Goal: Task Accomplishment & Management: Use online tool/utility

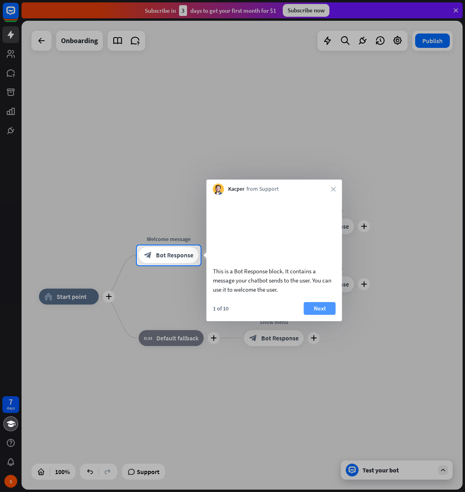
click at [316, 315] on button "Next" at bounding box center [320, 308] width 32 height 13
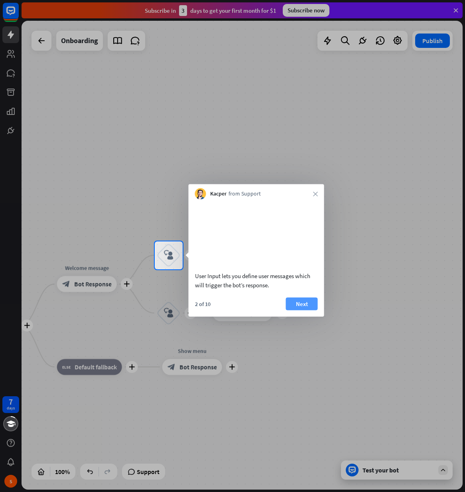
click at [304, 310] on button "Next" at bounding box center [302, 303] width 32 height 13
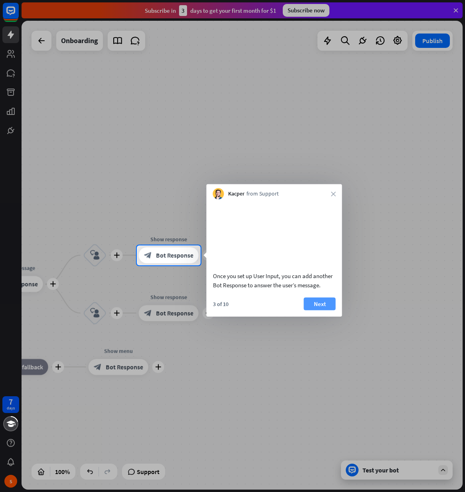
click at [322, 310] on button "Next" at bounding box center [320, 303] width 32 height 13
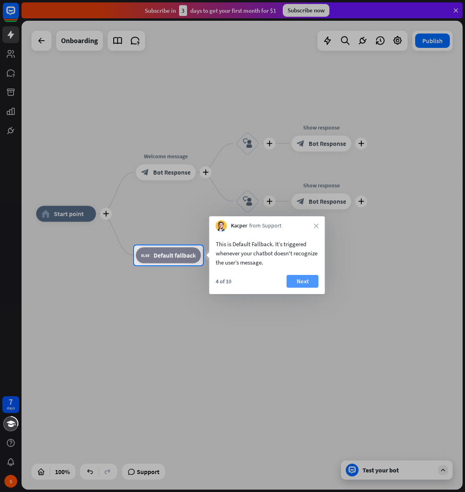
click at [303, 285] on button "Next" at bounding box center [303, 281] width 32 height 13
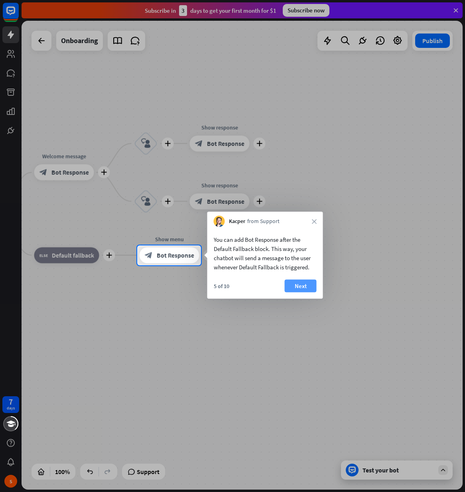
click at [297, 285] on button "Next" at bounding box center [301, 286] width 32 height 13
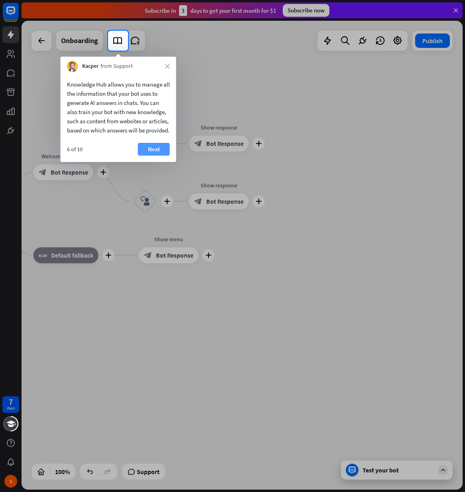
click at [149, 155] on button "Next" at bounding box center [154, 149] width 32 height 13
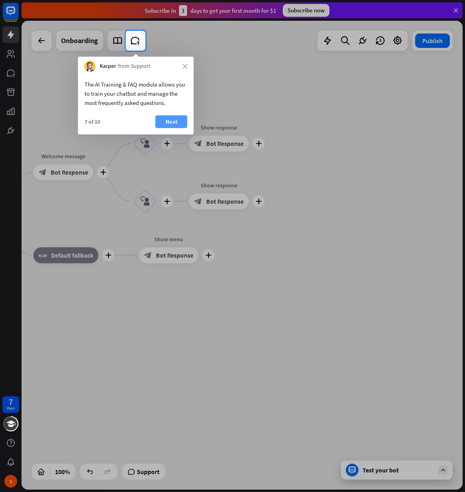
click at [169, 127] on button "Next" at bounding box center [172, 121] width 32 height 13
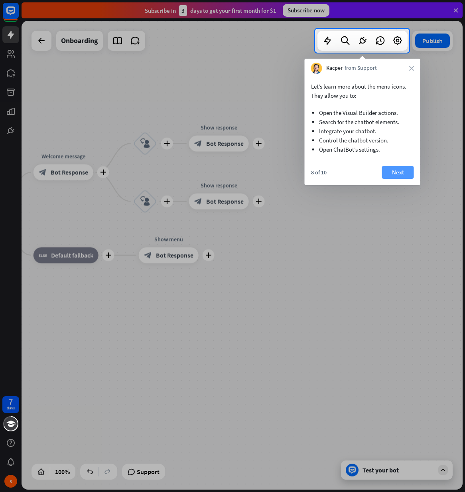
click at [395, 169] on button "Next" at bounding box center [398, 172] width 32 height 13
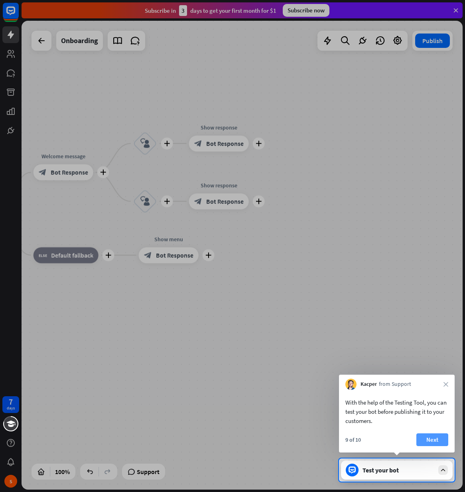
click at [424, 438] on button "Next" at bounding box center [433, 440] width 32 height 13
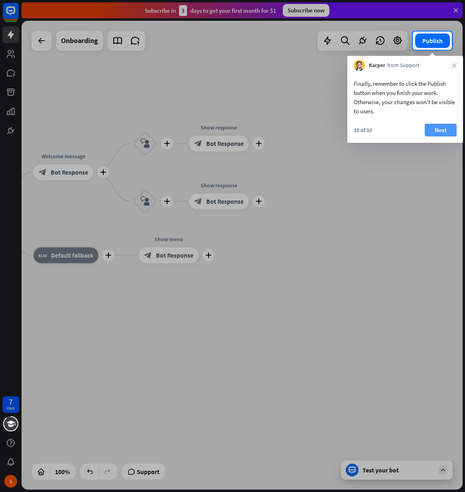
click at [452, 134] on button "Next" at bounding box center [441, 130] width 32 height 13
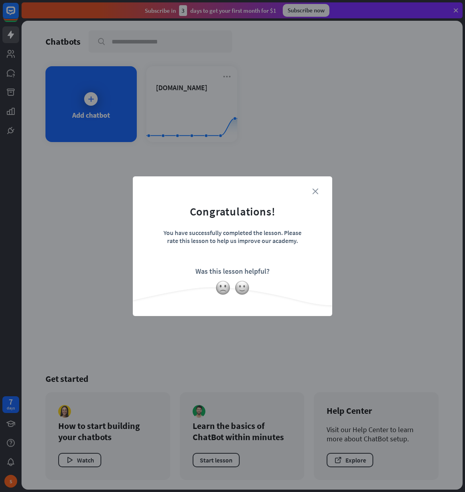
click at [318, 192] on icon "close" at bounding box center [316, 191] width 6 height 6
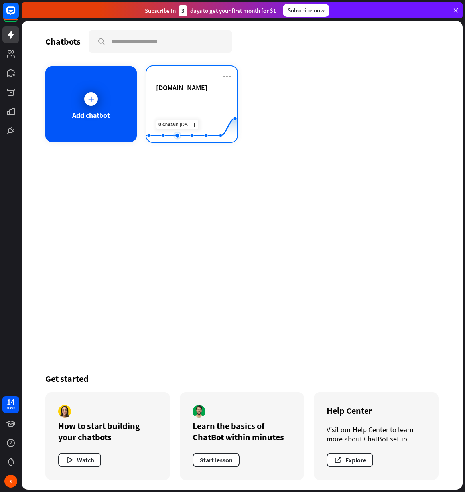
click at [170, 105] on rect at bounding box center [192, 122] width 91 height 50
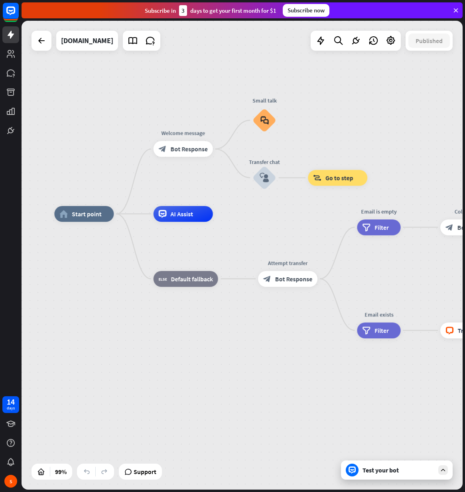
drag, startPoint x: 297, startPoint y: 348, endPoint x: 241, endPoint y: 356, distance: 56.7
click at [241, 356] on div "home_2 Start point Welcome message block_bot_response Bot Response Small talk b…" at bounding box center [273, 447] width 439 height 466
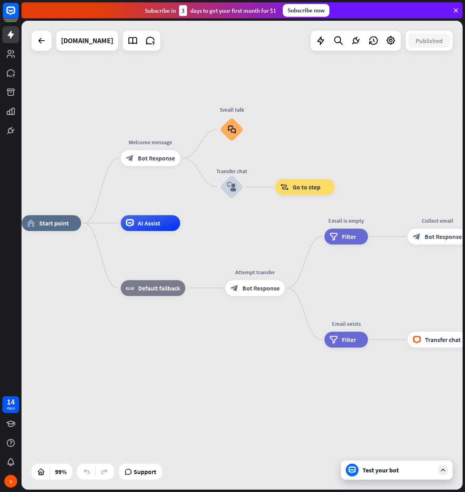
drag, startPoint x: 266, startPoint y: 347, endPoint x: 234, endPoint y: 356, distance: 33.6
click at [234, 356] on div "home_2 Start point Welcome message block_bot_response Bot Response Small talk b…" at bounding box center [241, 456] width 439 height 466
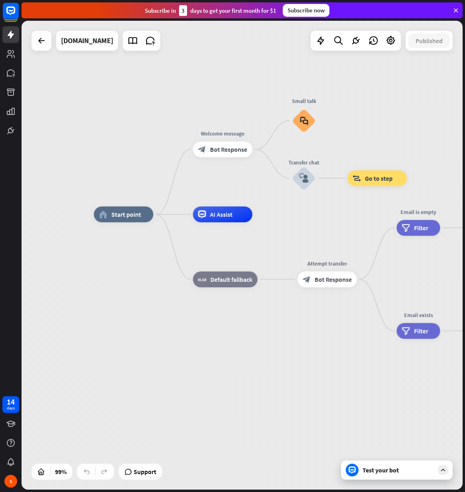
drag, startPoint x: 101, startPoint y: 403, endPoint x: 173, endPoint y: 406, distance: 71.9
click at [173, 406] on div "home_2 Start point Welcome message block_bot_response Bot Response Small talk b…" at bounding box center [313, 447] width 439 height 466
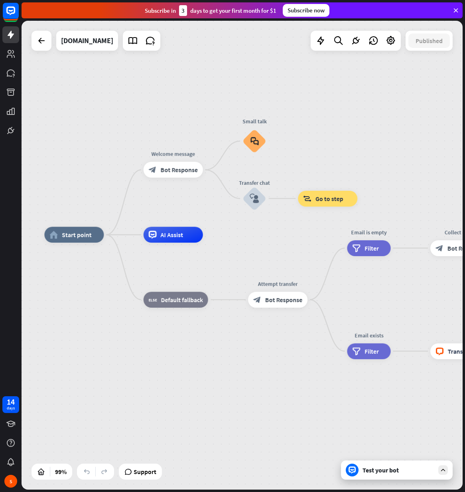
drag, startPoint x: 185, startPoint y: 370, endPoint x: 130, endPoint y: 390, distance: 58.4
click at [129, 392] on div "home_2 Start point Welcome message block_bot_response Bot Response Small talk b…" at bounding box center [263, 468] width 439 height 466
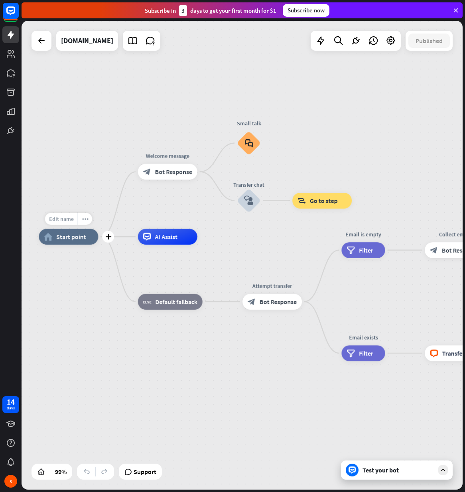
click at [63, 218] on span "Edit name" at bounding box center [61, 219] width 25 height 7
click at [110, 180] on div "home_2 Start point Welcome message block_bot_response Bot Response Small talk b…" at bounding box center [242, 255] width 441 height 469
click at [168, 172] on span "Bot Response" at bounding box center [173, 172] width 37 height 8
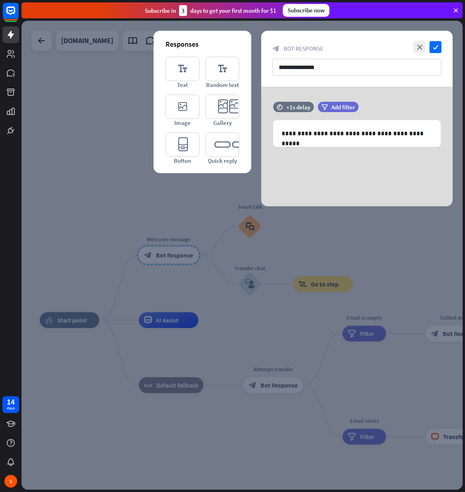
click at [182, 288] on div at bounding box center [242, 255] width 441 height 469
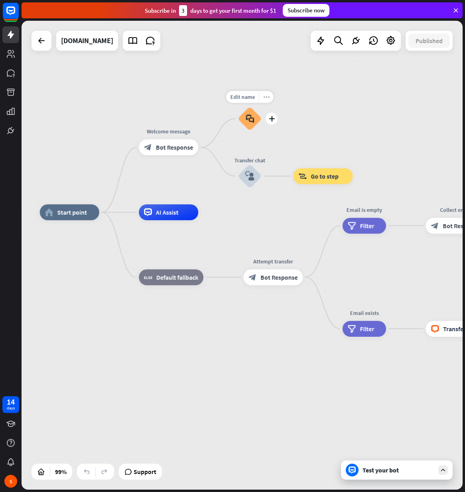
click at [262, 96] on div "more_horiz" at bounding box center [266, 97] width 15 height 12
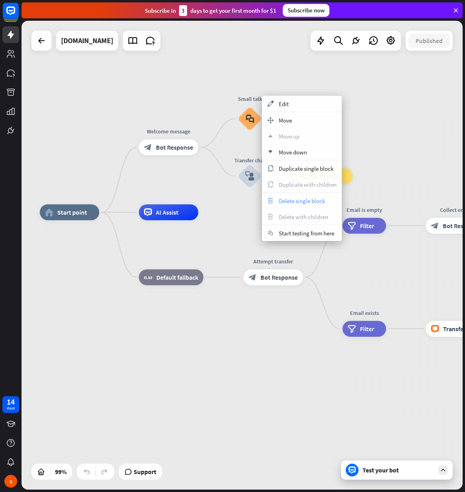
click at [313, 201] on span "Delete single block" at bounding box center [302, 201] width 46 height 8
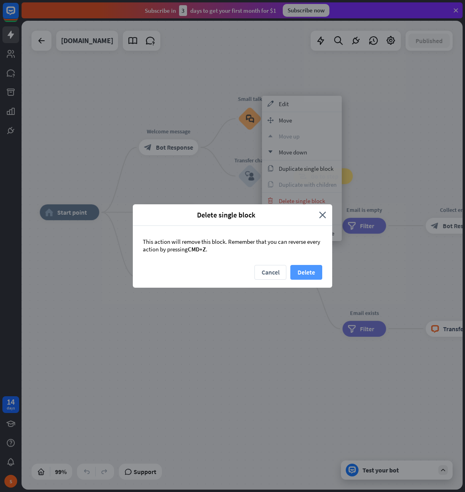
click at [305, 273] on button "Delete" at bounding box center [307, 272] width 32 height 15
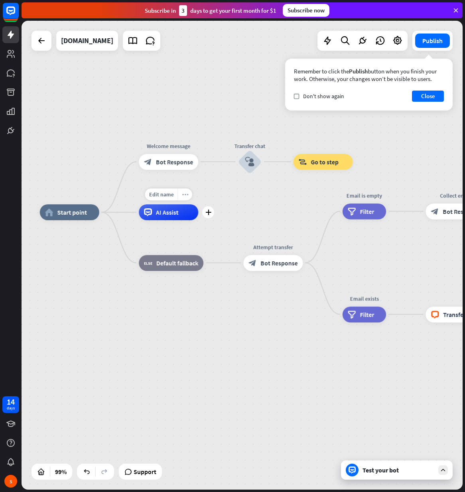
click at [188, 195] on div "more_horiz" at bounding box center [185, 194] width 15 height 12
click at [226, 232] on div "home_2 Start point Welcome message block_bot_response Bot Response Transfer cha…" at bounding box center [259, 445] width 439 height 466
click at [185, 197] on icon "more_horiz" at bounding box center [185, 195] width 6 height 6
click at [181, 220] on div "plus AI Assist" at bounding box center [168, 212] width 59 height 16
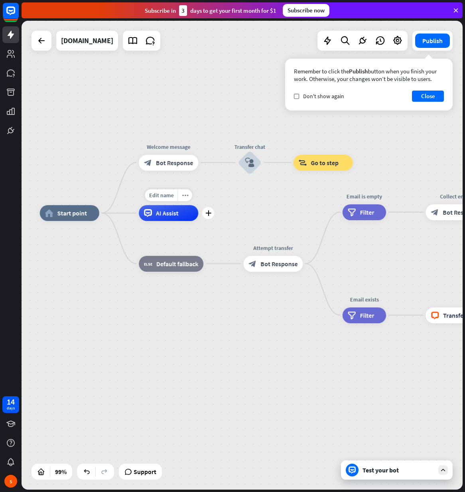
click at [188, 216] on div "AI Assist" at bounding box center [168, 213] width 59 height 16
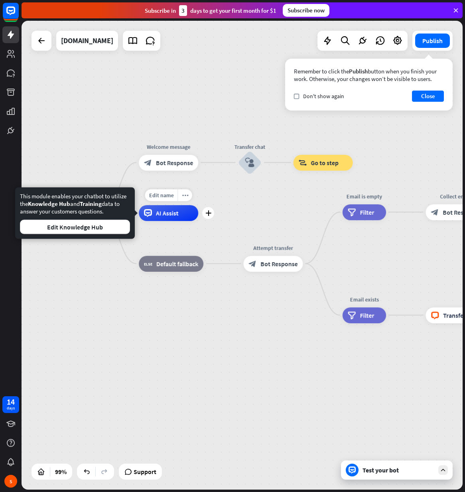
click at [160, 221] on div "Edit name more_horiz plus AI Assist" at bounding box center [168, 213] width 59 height 16
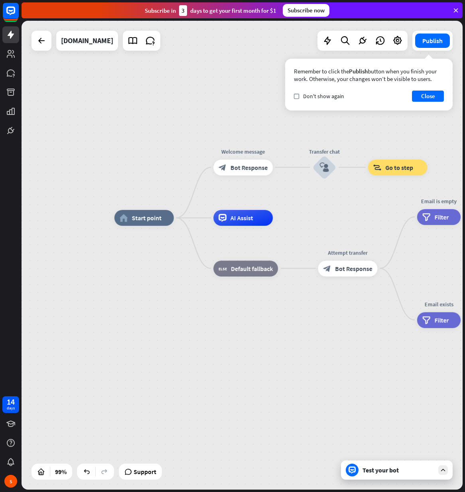
drag, startPoint x: 184, startPoint y: 237, endPoint x: 336, endPoint y: 240, distance: 152.1
click at [273, 226] on div "Edit name more_horiz AI Assist" at bounding box center [243, 218] width 59 height 16
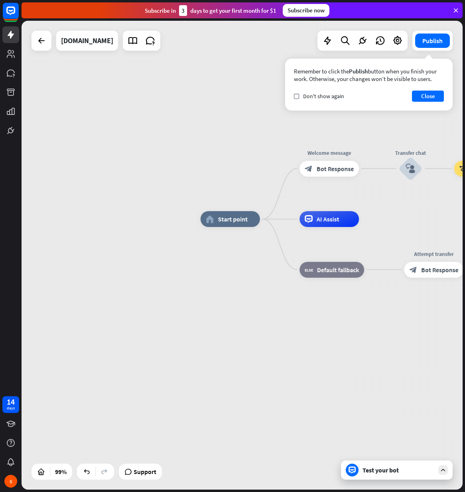
drag, startPoint x: 273, startPoint y: 327, endPoint x: 215, endPoint y: 327, distance: 58.3
click at [215, 327] on div "home_2 Start point Welcome message block_bot_response Bot Response Transfer cha…" at bounding box center [420, 452] width 439 height 466
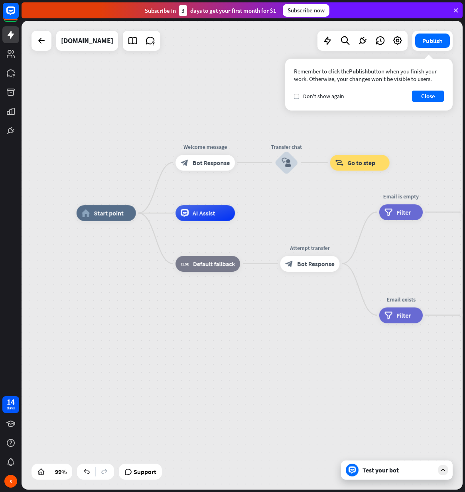
drag, startPoint x: 298, startPoint y: 324, endPoint x: 231, endPoint y: 319, distance: 66.9
click at [231, 319] on div "home_2 Start point Welcome message block_bot_response Bot Response Transfer cha…" at bounding box center [296, 446] width 439 height 466
click at [331, 42] on icon at bounding box center [328, 41] width 10 height 10
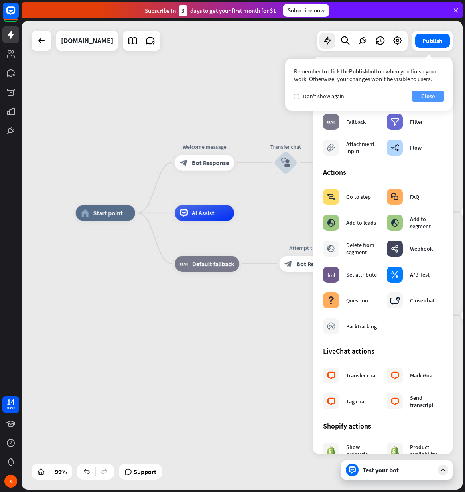
click at [426, 96] on button "Close" at bounding box center [428, 96] width 32 height 11
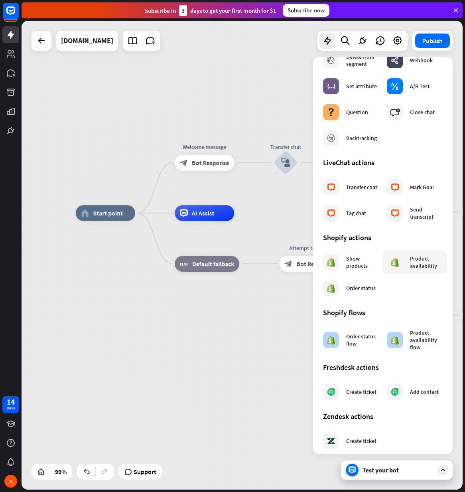
scroll to position [194, 0]
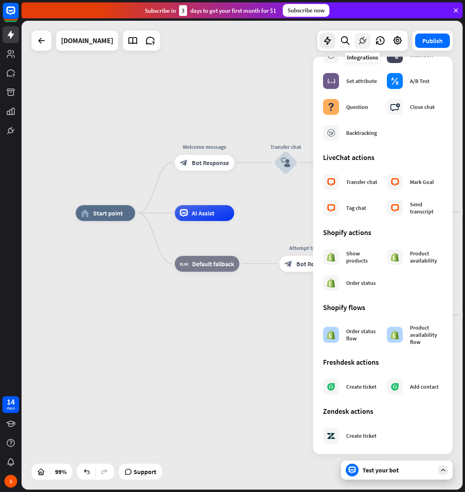
click at [363, 38] on icon at bounding box center [363, 41] width 10 height 10
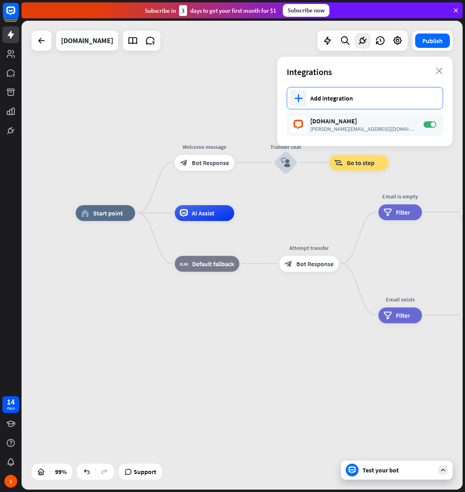
click at [348, 90] on div "plus Add integration" at bounding box center [365, 98] width 156 height 22
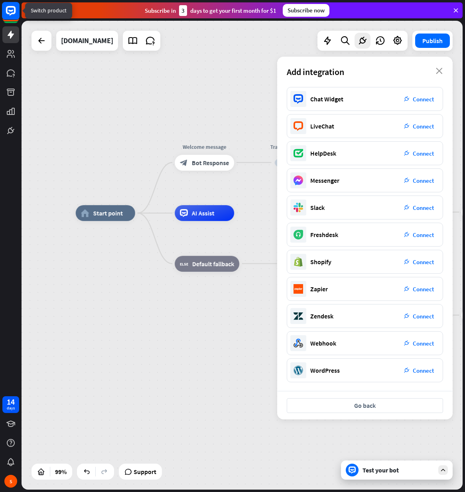
click at [12, 13] on icon at bounding box center [11, 11] width 10 height 10
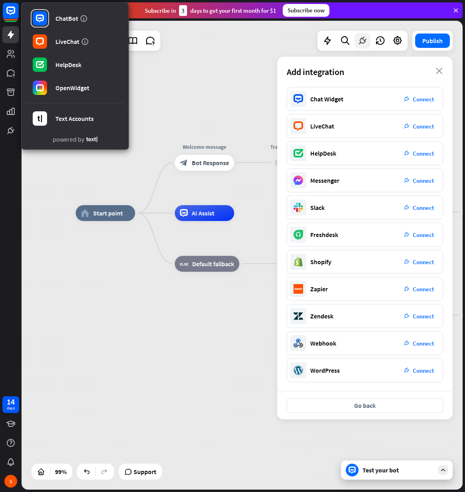
click at [365, 44] on icon at bounding box center [363, 41] width 10 height 10
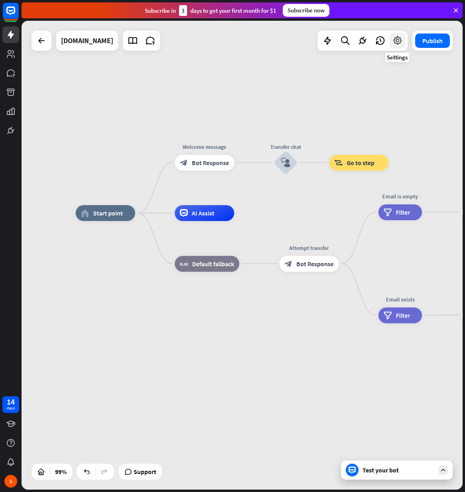
click at [402, 43] on icon at bounding box center [398, 41] width 10 height 10
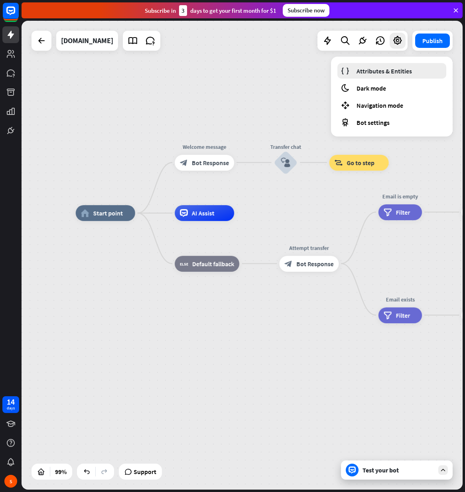
click at [392, 69] on span "Attributes & Entities" at bounding box center [384, 71] width 55 height 8
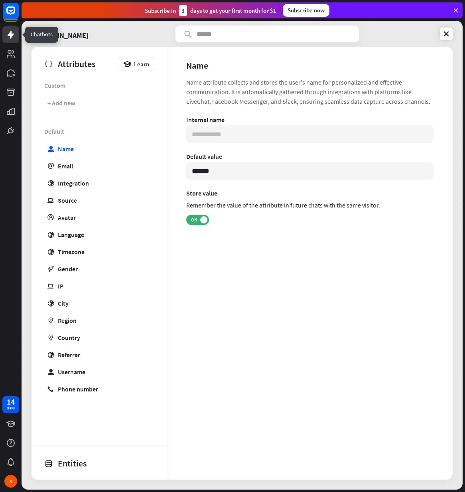
click at [9, 36] on icon at bounding box center [11, 35] width 10 height 10
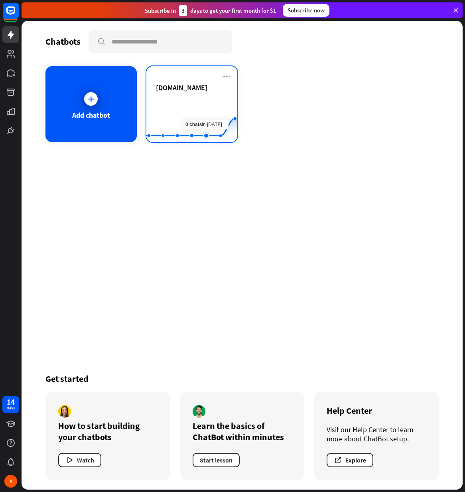
click at [199, 105] on rect at bounding box center [192, 122] width 91 height 50
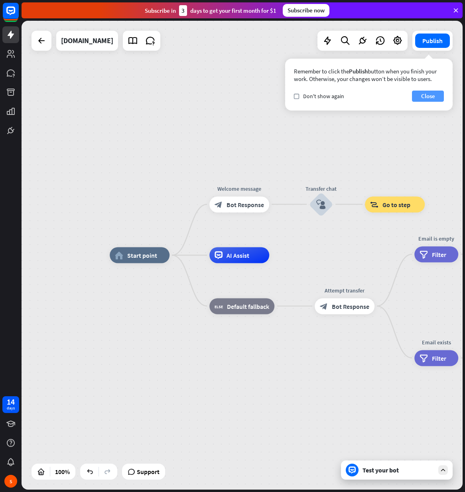
click at [438, 97] on button "Close" at bounding box center [428, 96] width 32 height 11
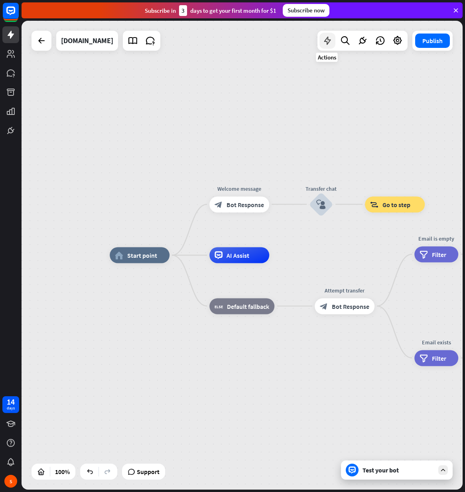
click at [330, 41] on icon at bounding box center [328, 41] width 10 height 10
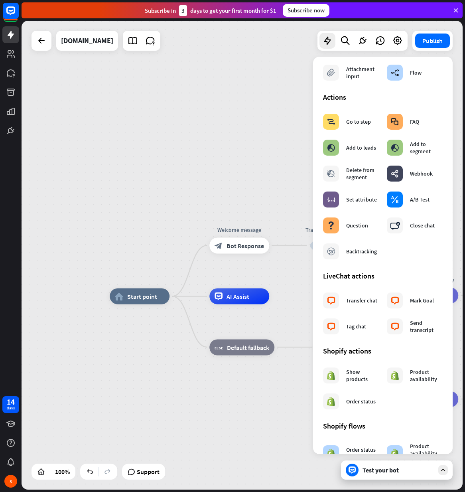
scroll to position [65, 0]
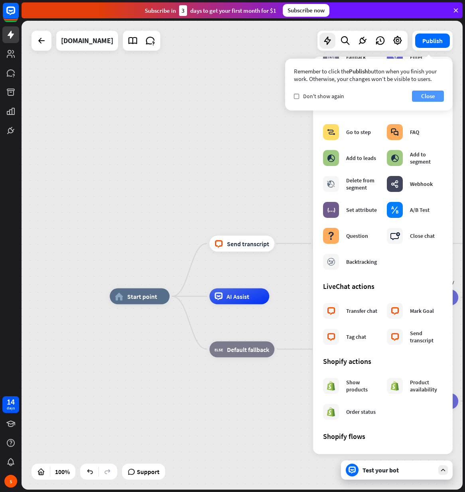
click at [436, 95] on button "Close" at bounding box center [428, 96] width 32 height 11
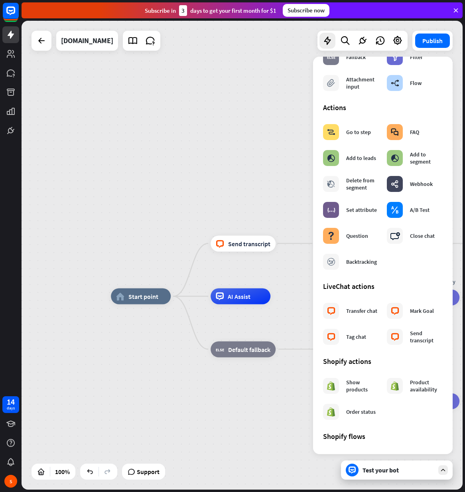
click at [222, 139] on div "home_2 Start point block_livechat Send transcript Welcome message block_bot_res…" at bounding box center [242, 255] width 441 height 469
click at [273, 186] on div "home_2 Start point block_livechat Send transcript Welcome message block_bot_res…" at bounding box center [242, 255] width 441 height 469
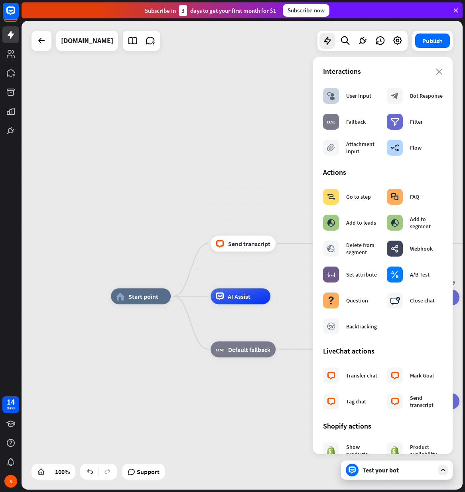
click at [438, 71] on div "close Interactions block_user_input User Input block_bot_response Bot Response …" at bounding box center [383, 256] width 140 height 398
click at [430, 73] on div "Interactions" at bounding box center [383, 71] width 120 height 9
click at [437, 71] on div "close Interactions block_user_input User Input block_bot_response Bot Response …" at bounding box center [383, 256] width 140 height 398
click at [436, 73] on icon "close" at bounding box center [439, 72] width 7 height 6
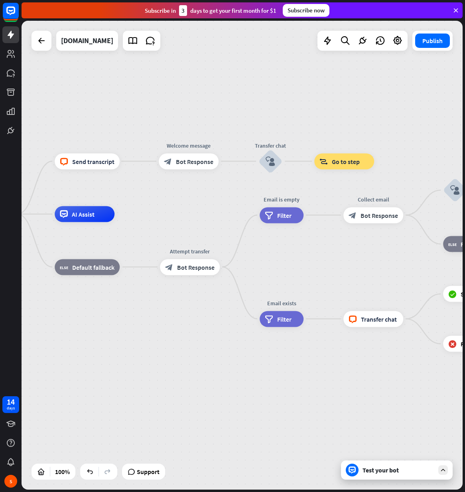
drag, startPoint x: 351, startPoint y: 267, endPoint x: 222, endPoint y: 209, distance: 142.0
click at [224, 192] on div "home_2 Start point block_livechat Send transcript Welcome message block_bot_res…" at bounding box center [242, 255] width 441 height 469
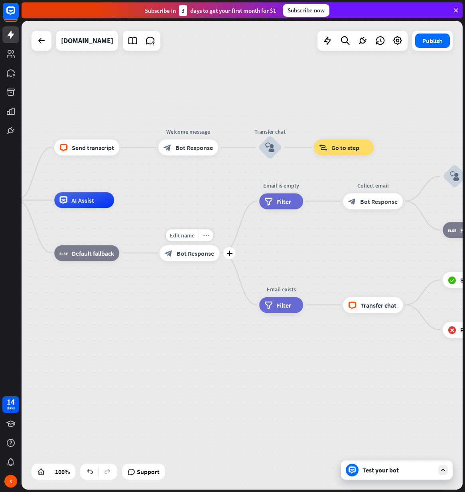
click at [207, 236] on icon "more_horiz" at bounding box center [206, 235] width 6 height 6
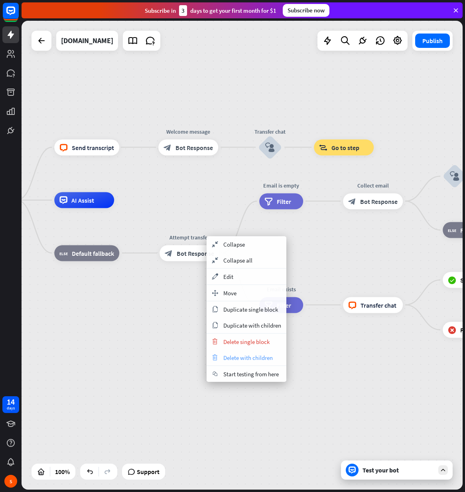
click at [242, 356] on span "Delete with children" at bounding box center [248, 358] width 49 height 8
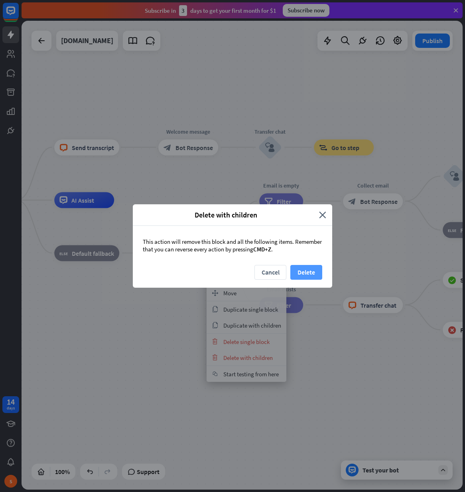
click at [313, 272] on button "Delete" at bounding box center [307, 272] width 32 height 15
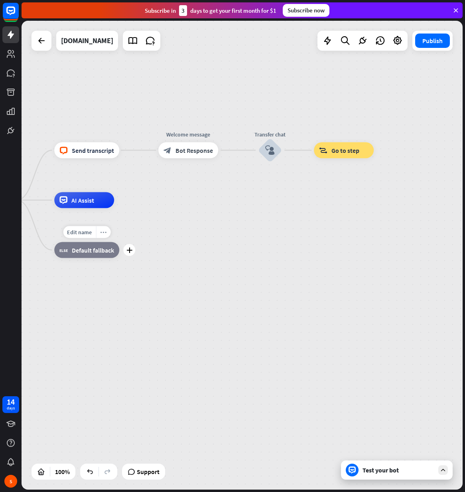
click at [104, 233] on icon "more_horiz" at bounding box center [103, 232] width 6 height 6
click at [125, 303] on div "home_2 Start point block_livechat Send transcript Welcome message block_bot_res…" at bounding box center [174, 434] width 441 height 469
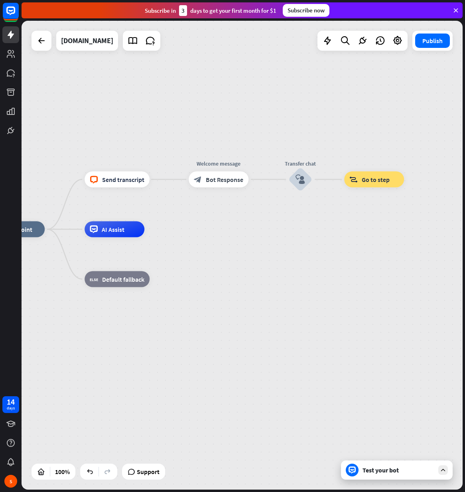
drag, startPoint x: 155, startPoint y: 332, endPoint x: 296, endPoint y: 381, distance: 148.8
click at [298, 384] on div "home_2 Start point block_livechat Send transcript Welcome message block_bot_res…" at bounding box center [205, 464] width 441 height 469
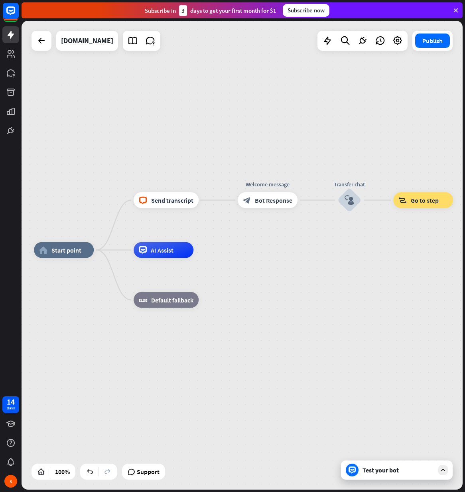
drag, startPoint x: 377, startPoint y: 262, endPoint x: 283, endPoint y: 231, distance: 99.0
click at [283, 231] on div "home_2 Start point block_livechat Send transcript Welcome message block_bot_res…" at bounding box center [242, 255] width 441 height 469
click at [286, 183] on icon "more_horiz" at bounding box center [284, 182] width 6 height 6
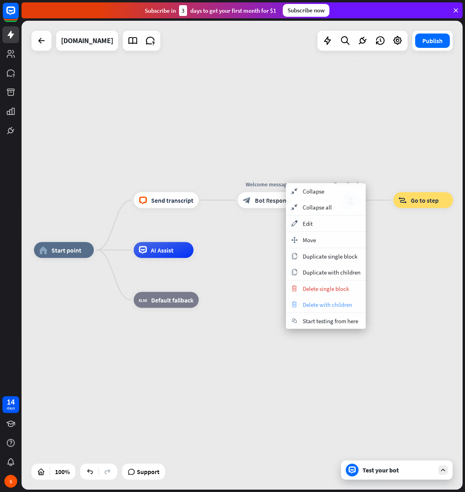
click at [337, 308] on span "Delete with children" at bounding box center [327, 305] width 49 height 8
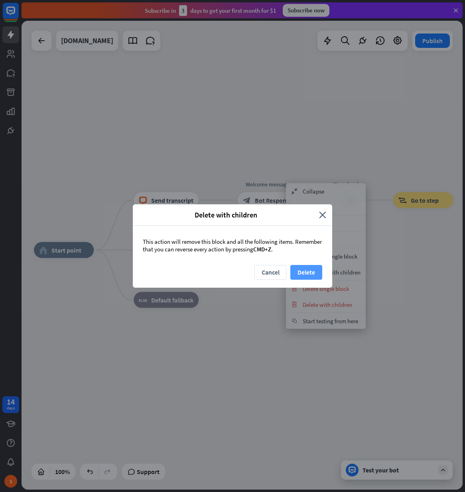
click at [317, 273] on button "Delete" at bounding box center [307, 272] width 32 height 15
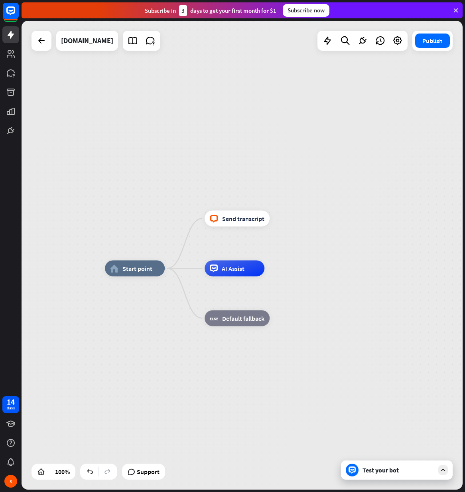
drag, startPoint x: 266, startPoint y: 299, endPoint x: 348, endPoint y: 327, distance: 86.3
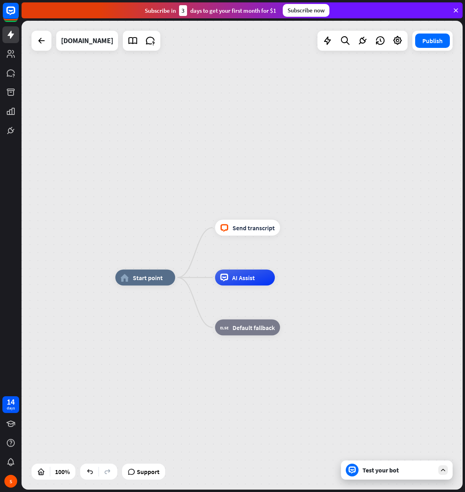
click at [386, 476] on div "Test your bot" at bounding box center [397, 470] width 112 height 19
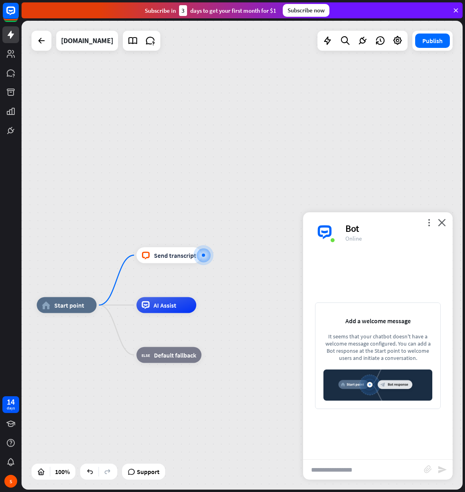
click at [241, 299] on div "home_2 Start point block_livechat Send transcript AI Assist block_fallback Defa…" at bounding box center [242, 255] width 441 height 469
click at [406, 416] on div "Add a welcome message It seems that your chatbot doesn't have a welcome message…" at bounding box center [378, 355] width 150 height 207
click at [366, 465] on input "text" at bounding box center [363, 470] width 121 height 20
click at [66, 304] on span "Start point" at bounding box center [69, 305] width 30 height 8
click at [84, 290] on icon "more_horiz" at bounding box center [83, 287] width 6 height 6
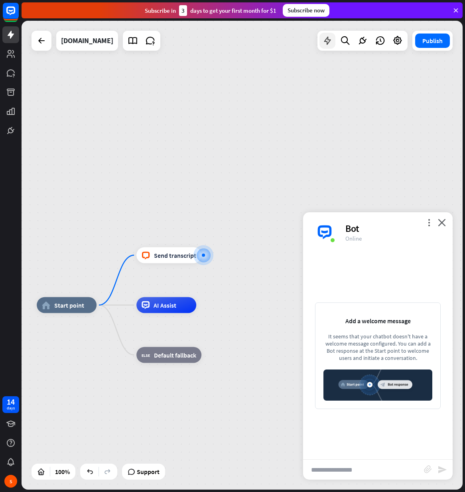
click at [328, 44] on icon at bounding box center [328, 41] width 10 height 10
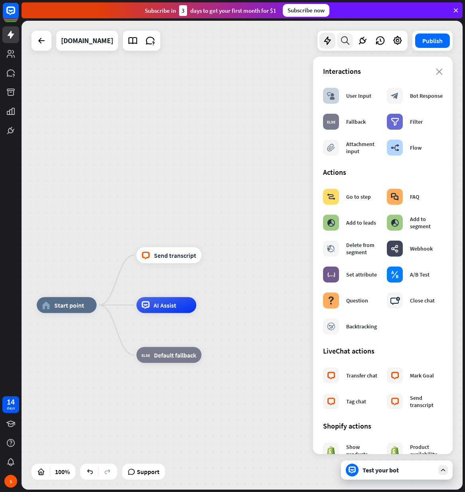
click at [346, 43] on icon at bounding box center [345, 41] width 11 height 10
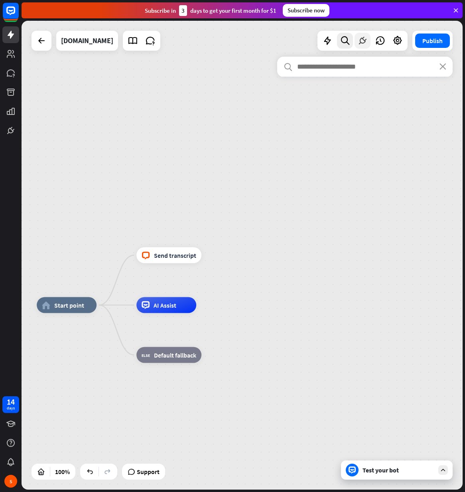
click at [362, 41] on icon at bounding box center [363, 41] width 10 height 10
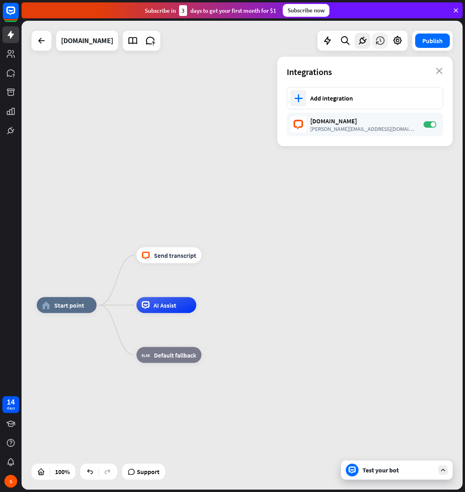
click at [378, 40] on icon at bounding box center [380, 41] width 10 height 10
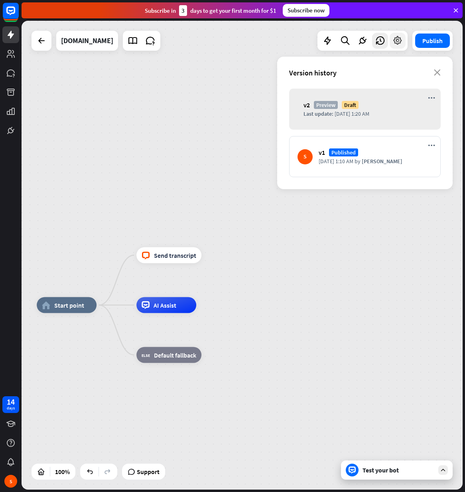
click at [400, 42] on icon at bounding box center [398, 41] width 10 height 10
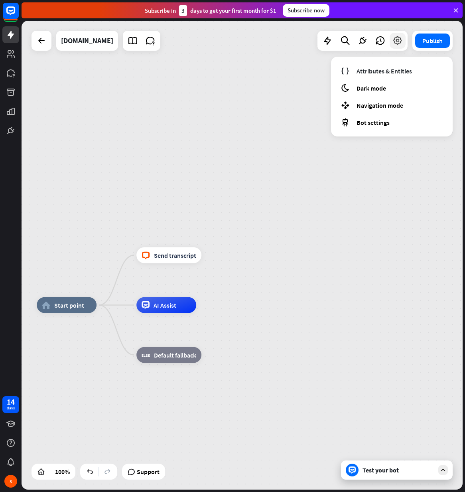
click at [399, 42] on icon at bounding box center [398, 41] width 10 height 10
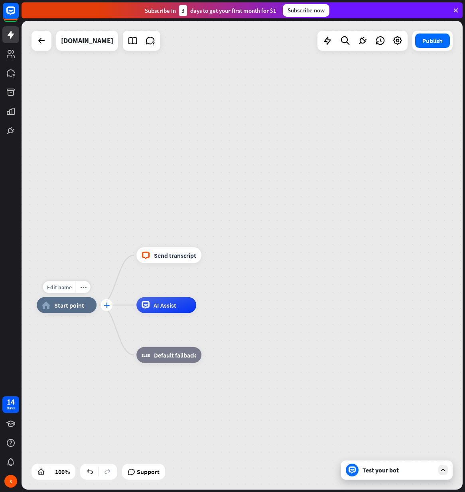
click at [106, 308] on div "plus" at bounding box center [107, 305] width 12 height 12
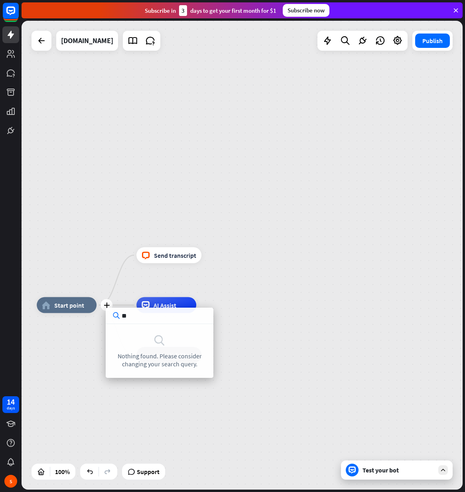
type input "*"
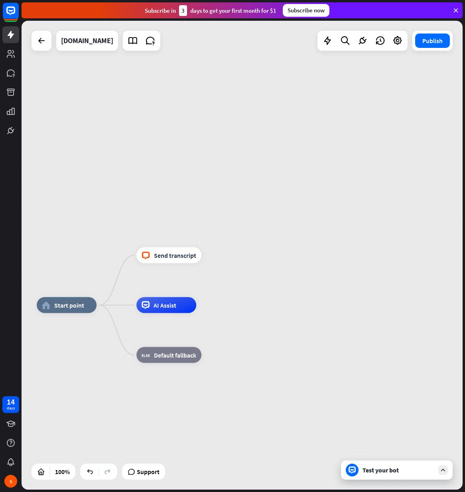
click at [378, 469] on div "Test your bot" at bounding box center [399, 470] width 72 height 8
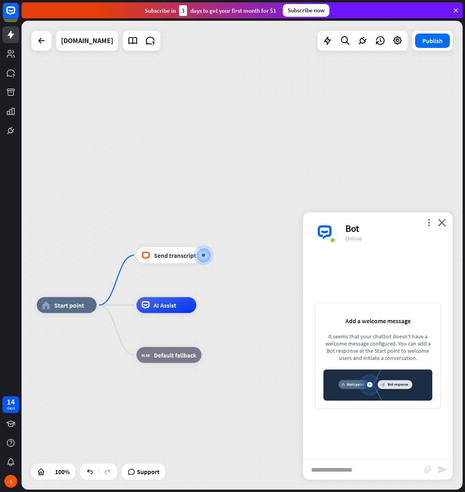
click at [378, 339] on div "It seems that your chatbot doesn't have a welcome message configured. You can a…" at bounding box center [378, 347] width 109 height 29
click at [410, 387] on img at bounding box center [378, 385] width 109 height 31
drag, startPoint x: 13, startPoint y: 333, endPoint x: 39, endPoint y: 326, distance: 26.8
click at [13, 333] on div "14 days S" at bounding box center [11, 246] width 22 height 492
click at [107, 309] on div "plus" at bounding box center [107, 305] width 12 height 12
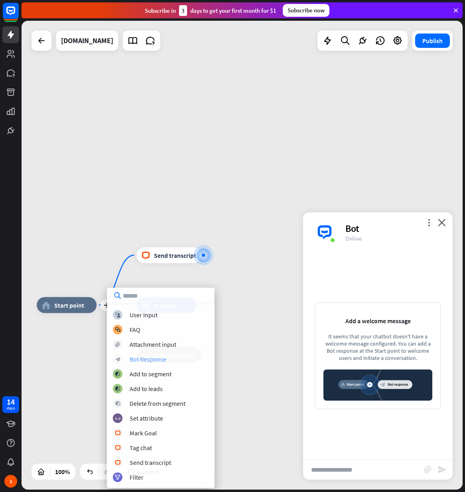
click at [150, 359] on div "Bot Response" at bounding box center [148, 359] width 37 height 8
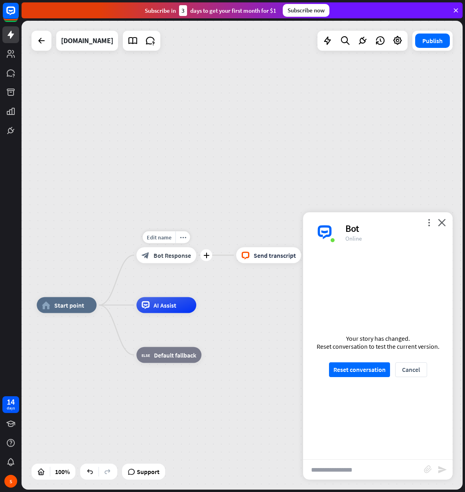
click at [168, 255] on span "Bot Response" at bounding box center [173, 255] width 38 height 8
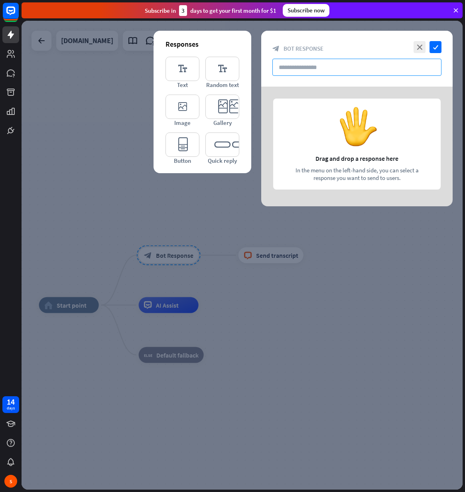
click at [328, 67] on input "text" at bounding box center [357, 67] width 169 height 17
click at [318, 146] on div at bounding box center [357, 147] width 192 height 120
click at [419, 51] on icon "close" at bounding box center [420, 47] width 12 height 12
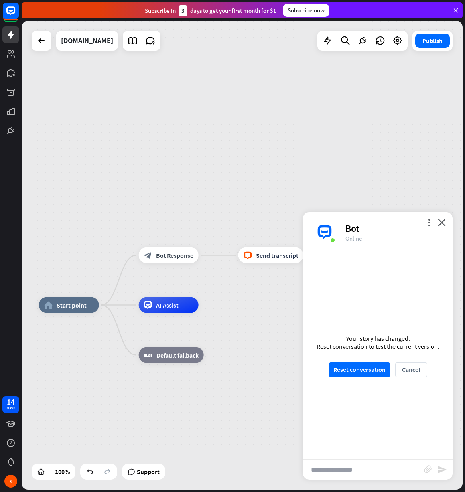
click at [324, 157] on div "home_2 Start point block_bot_response Bot Response block_livechat Send transcri…" at bounding box center [242, 255] width 441 height 469
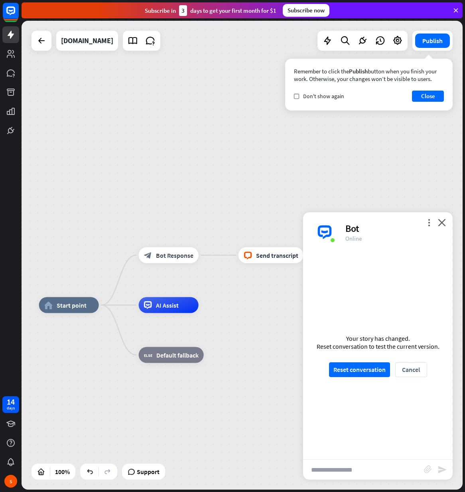
click at [93, 62] on div "home_2 Start point block_bot_response Bot Response block_livechat Send transcri…" at bounding box center [242, 255] width 441 height 469
click at [21, 39] on div at bounding box center [11, 69] width 22 height 139
click at [11, 35] on icon at bounding box center [11, 35] width 6 height 8
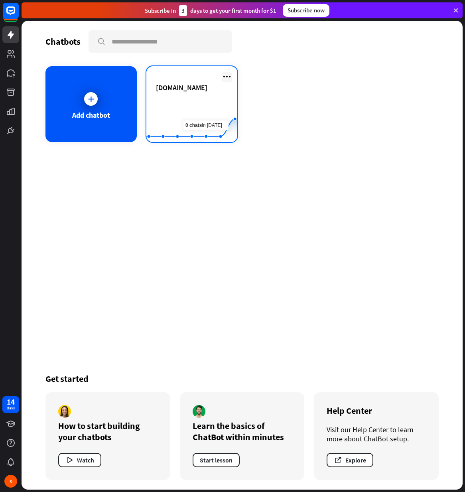
click at [230, 75] on icon at bounding box center [227, 77] width 10 height 10
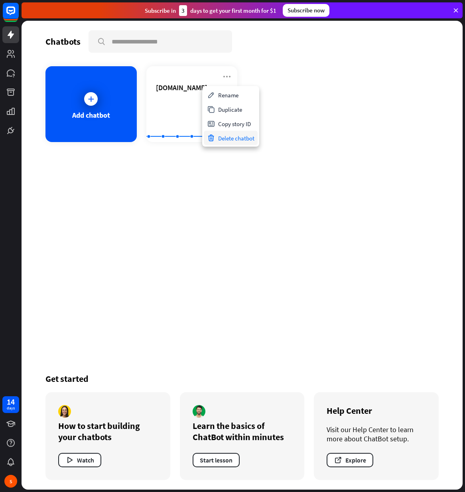
click at [239, 136] on div "Delete chatbot" at bounding box center [231, 138] width 54 height 14
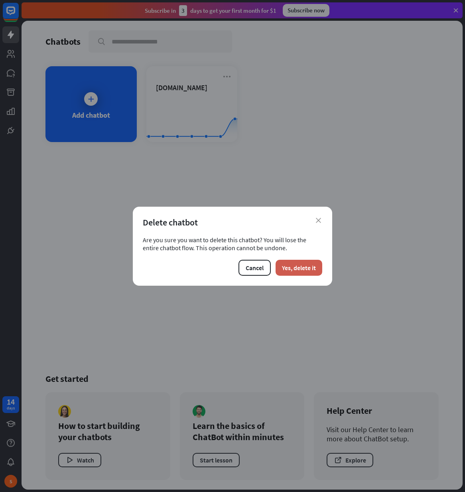
click at [320, 272] on button "Yes, delete it" at bounding box center [299, 268] width 47 height 16
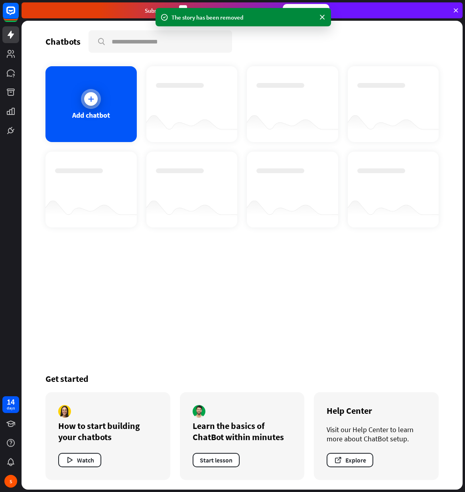
click at [93, 101] on icon at bounding box center [91, 99] width 8 height 8
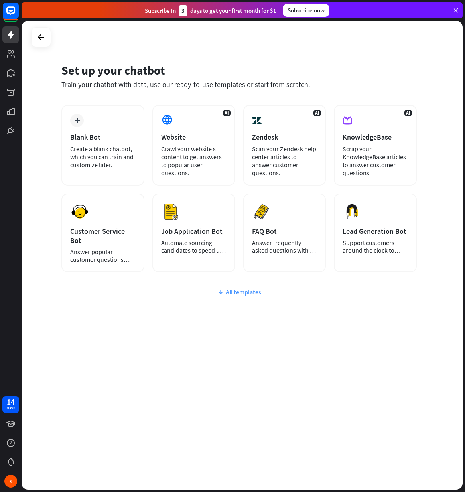
click at [230, 294] on div "All templates" at bounding box center [239, 292] width 356 height 8
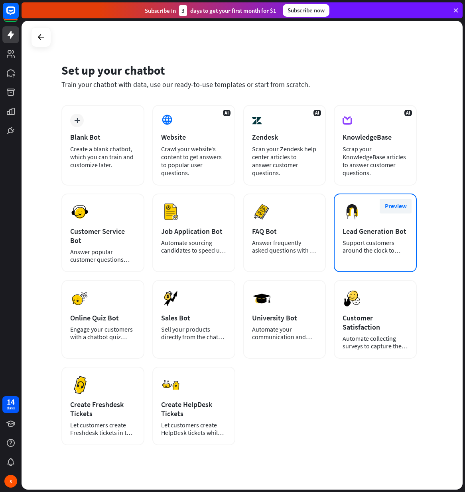
click at [398, 206] on button "Preview" at bounding box center [396, 206] width 32 height 15
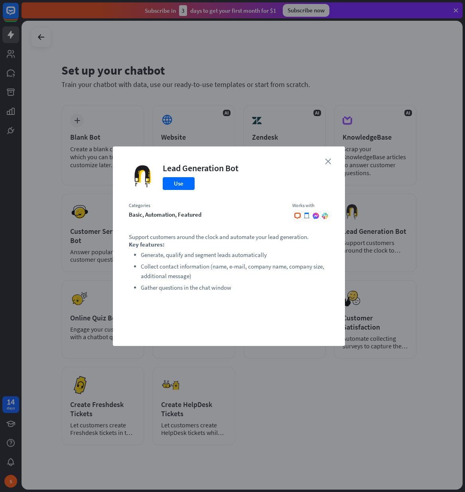
click at [329, 164] on icon "close" at bounding box center [328, 161] width 6 height 6
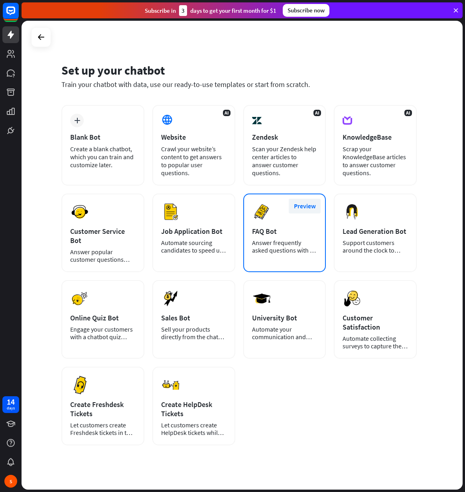
click at [300, 210] on button "Preview" at bounding box center [305, 206] width 32 height 15
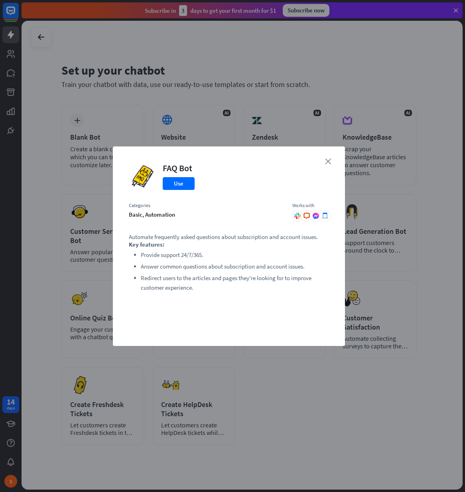
click at [325, 162] on icon "close" at bounding box center [328, 161] width 6 height 6
